Goal: Information Seeking & Learning: Learn about a topic

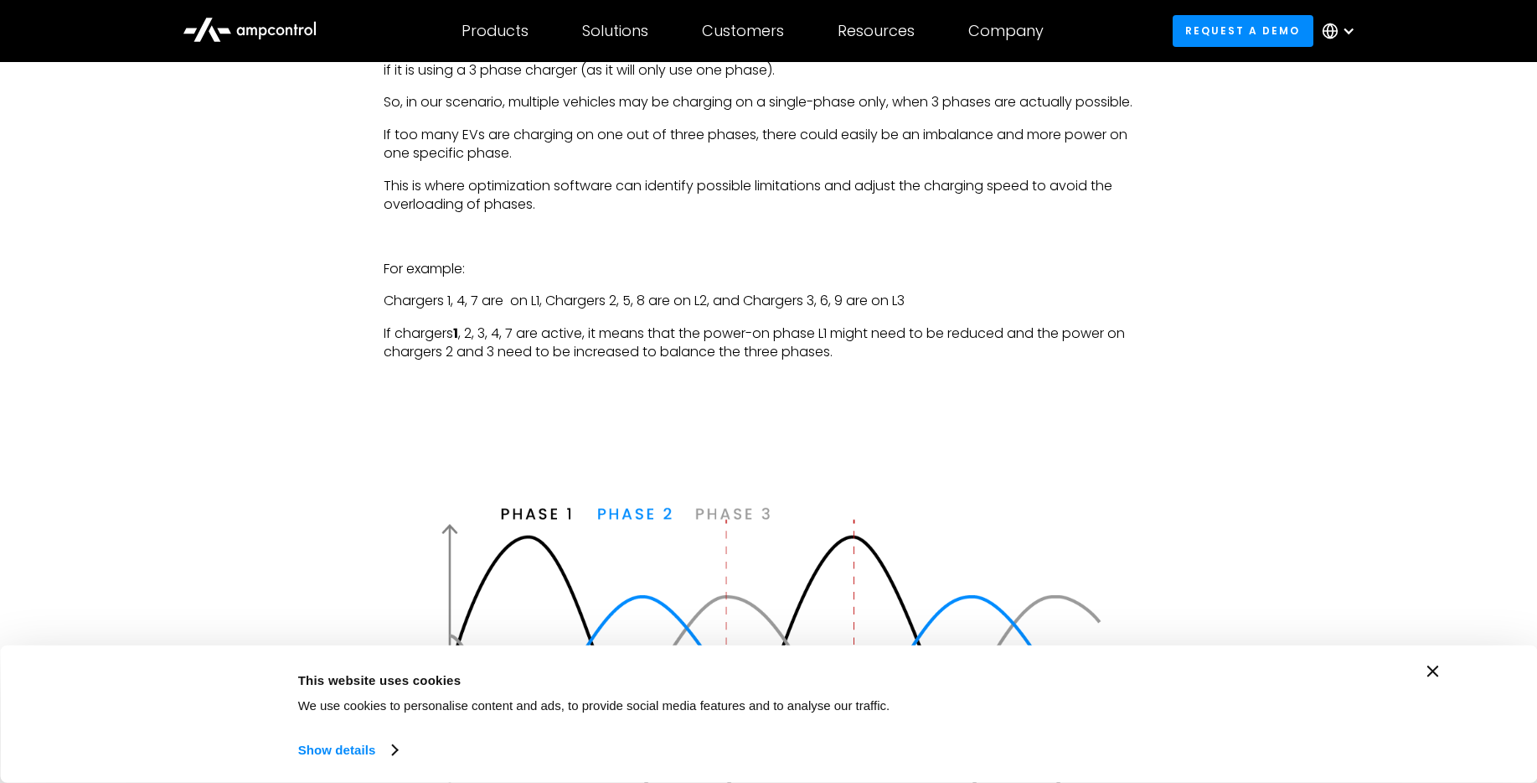
scroll to position [3990, 0]
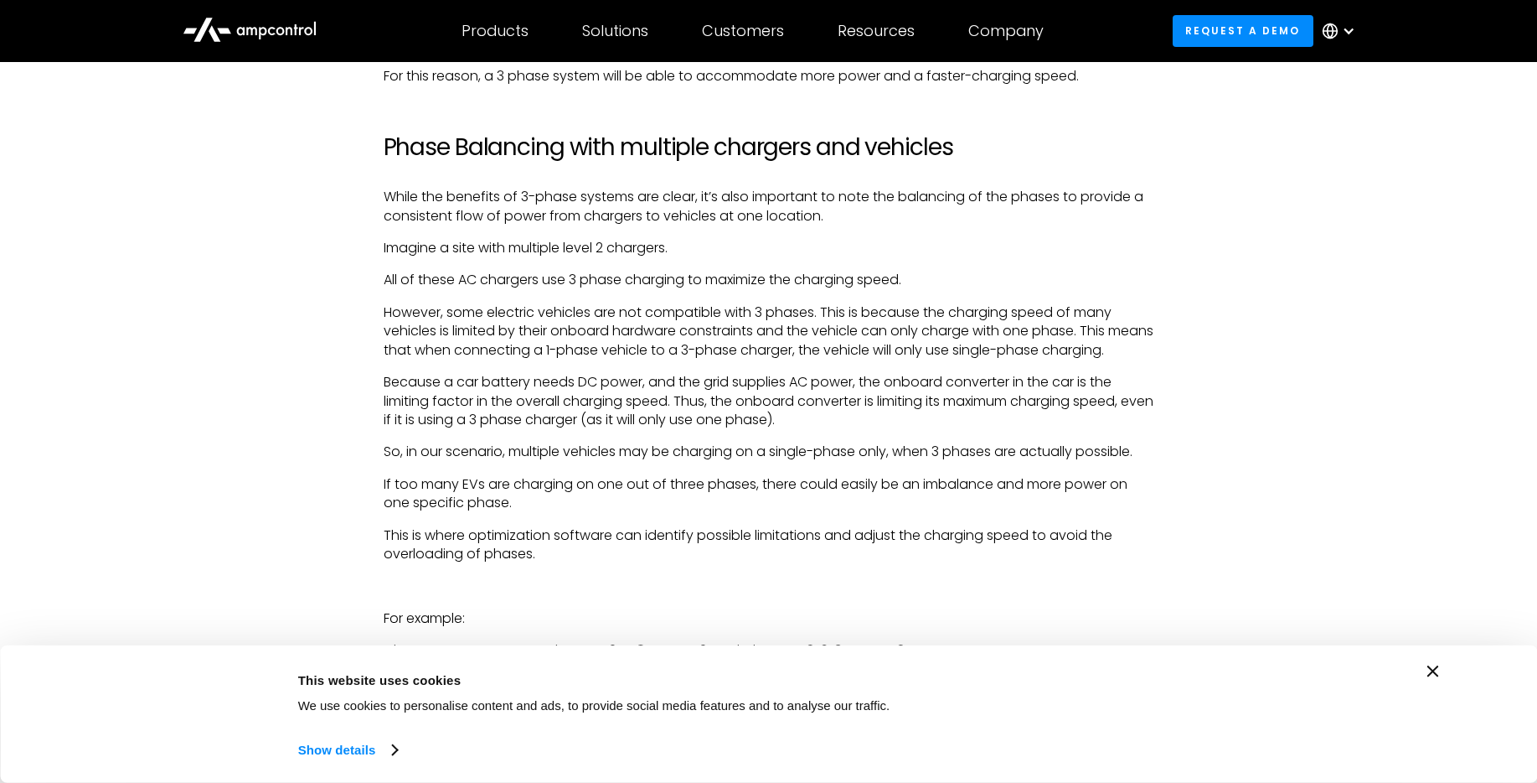
click at [532, 549] on p "This is where optimization software can identify possible limitations and adjus…" at bounding box center [769, 545] width 771 height 38
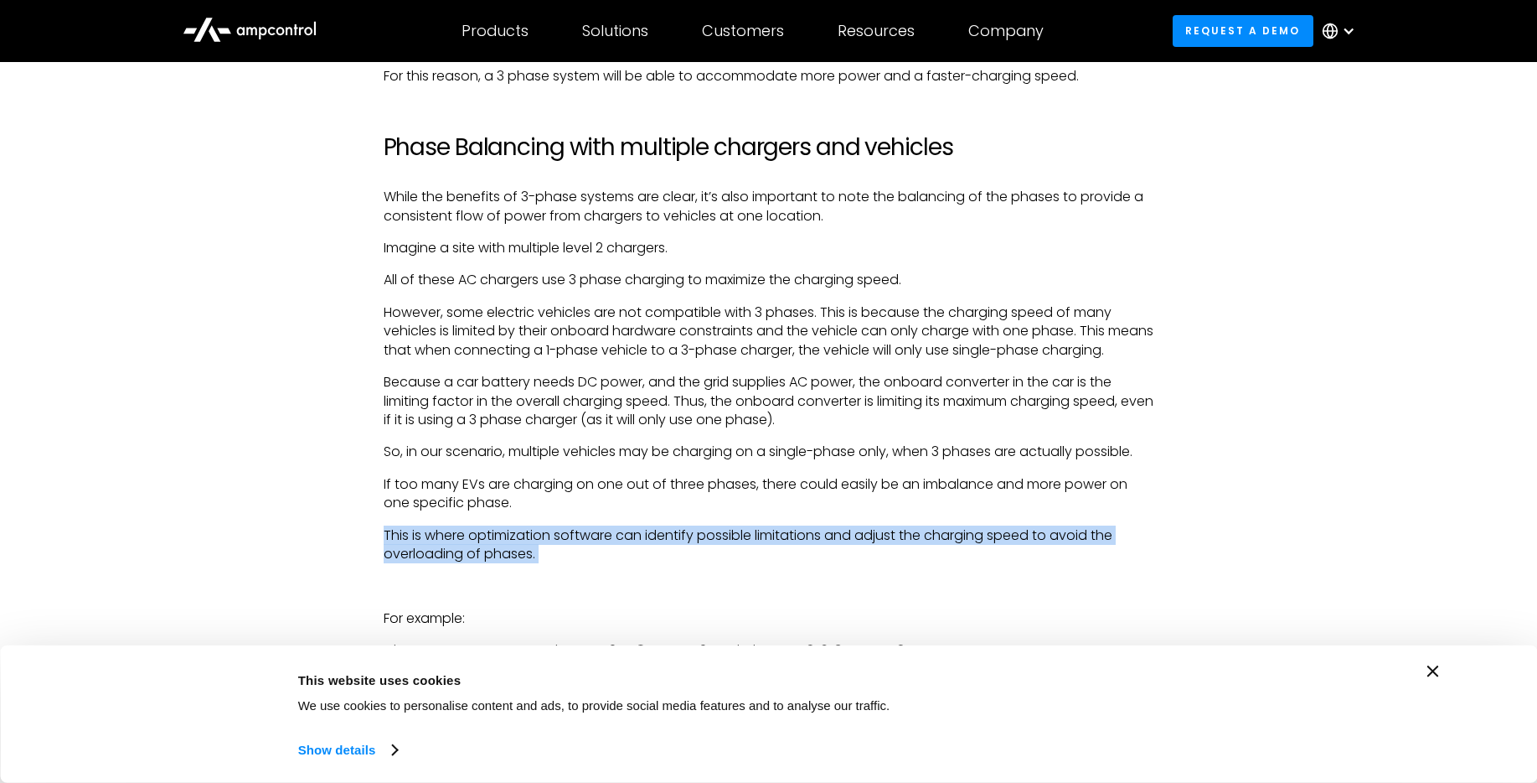
click at [532, 549] on p "This is where optimization software can identify possible limitations and adjus…" at bounding box center [769, 545] width 771 height 38
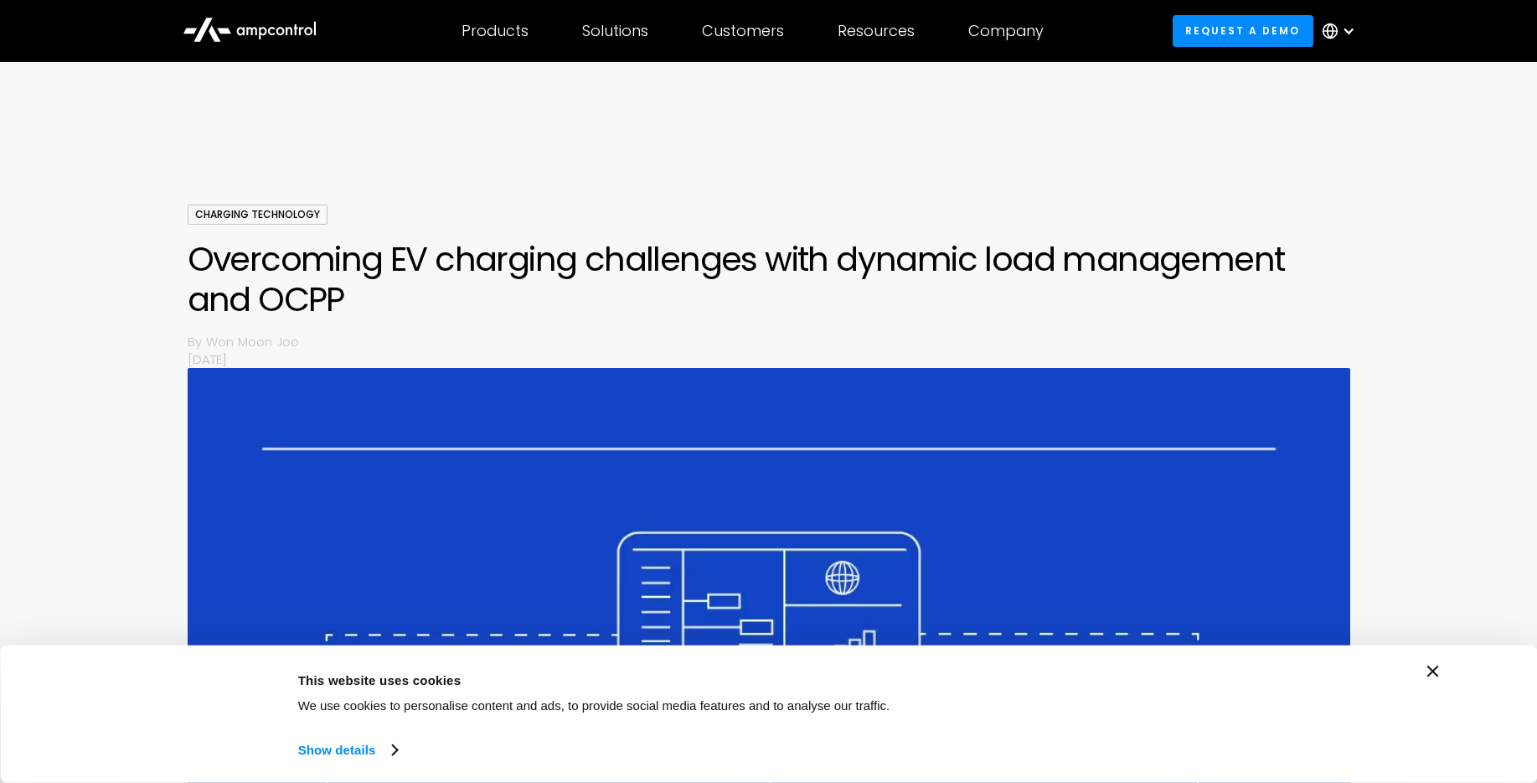
click at [1431, 671] on icon "Close banner" at bounding box center [1434, 671] width 12 height 12
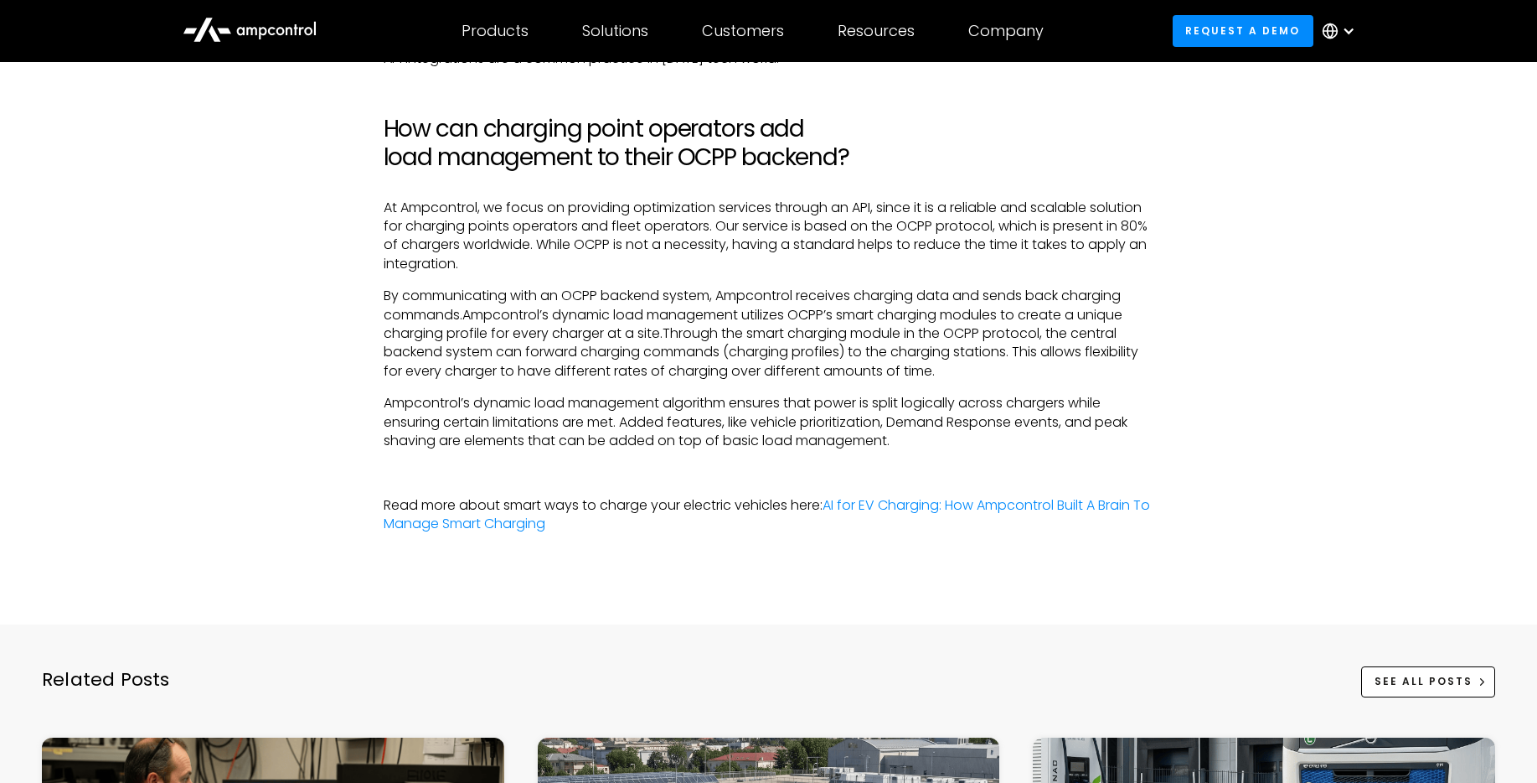
scroll to position [3732, 0]
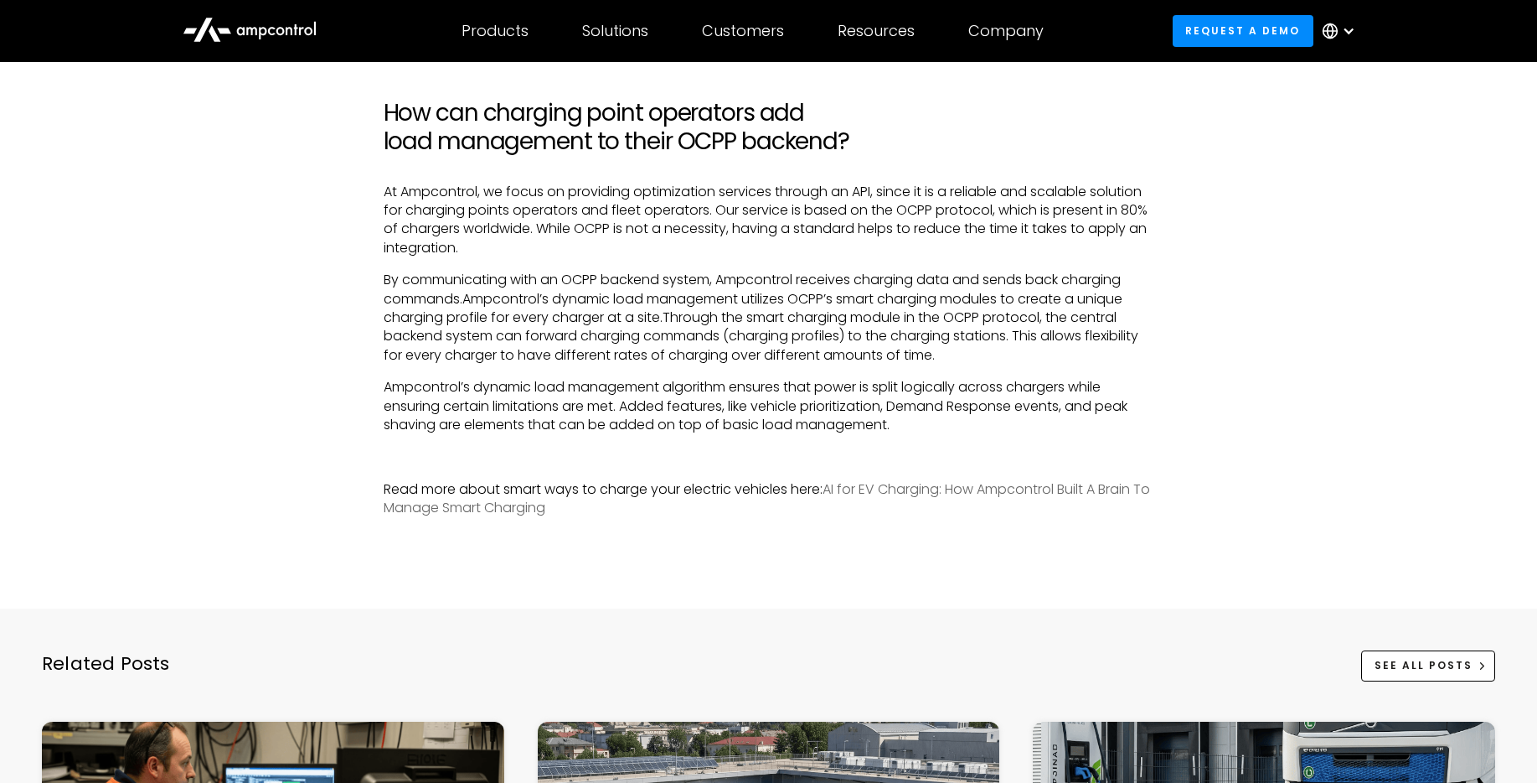
click at [897, 509] on link "AI for EV Charging: How Ampcontrol Built A Brain To Manage Smart Charging" at bounding box center [767, 498] width 767 height 38
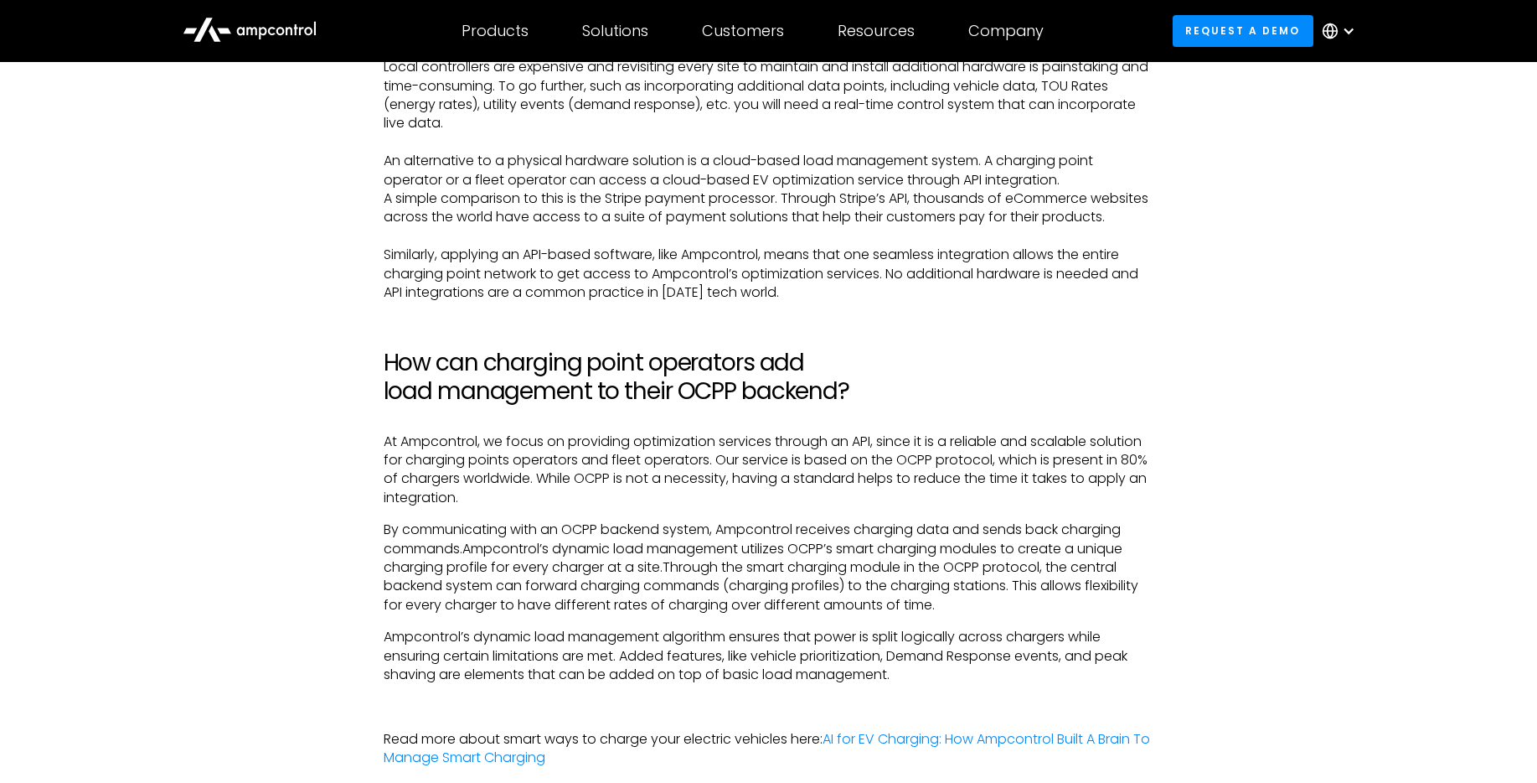
scroll to position [3751, 0]
